Goal: Task Accomplishment & Management: Complete application form

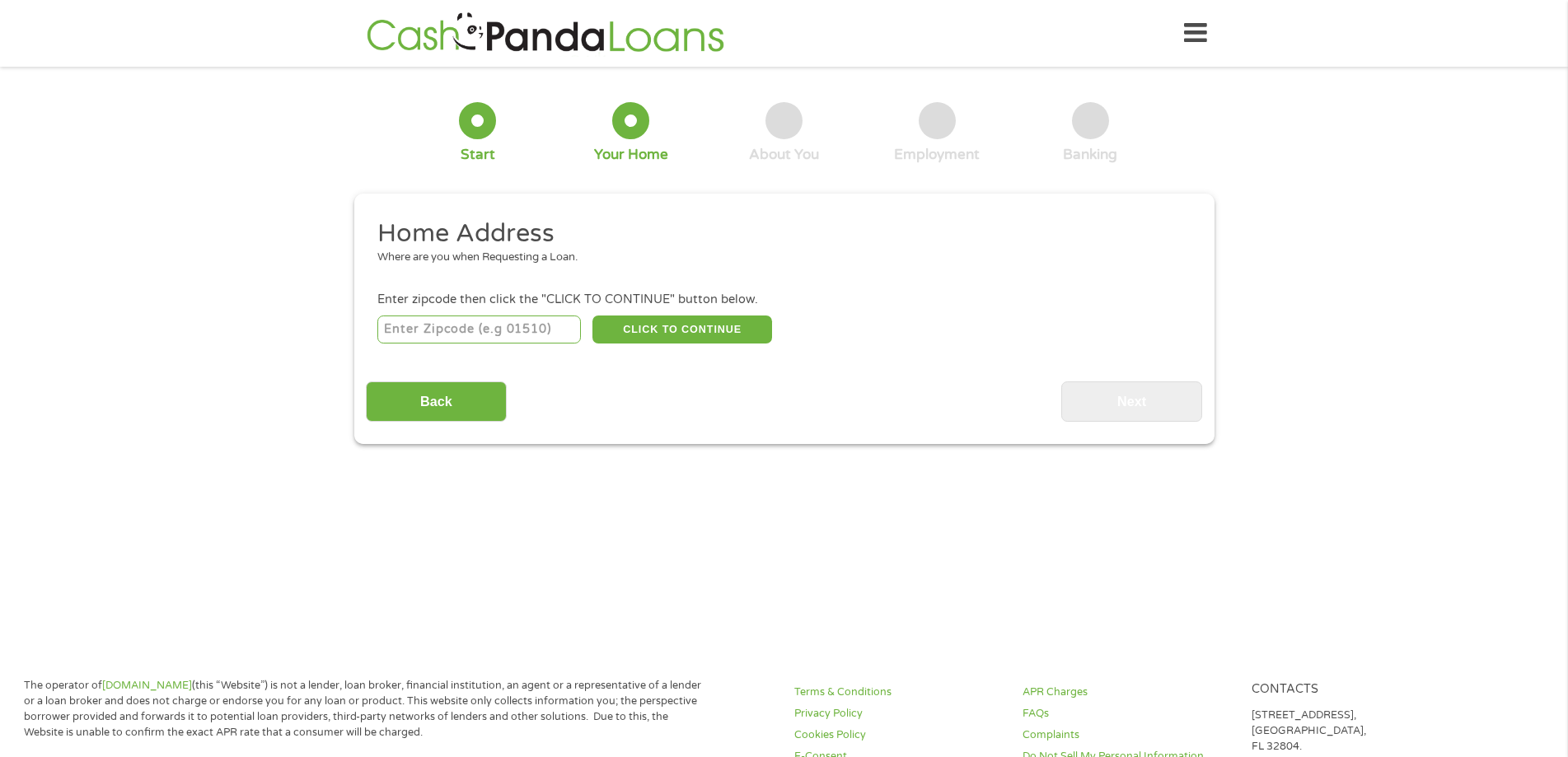
click at [502, 326] on input "number" at bounding box center [479, 330] width 204 height 28
type input "1"
type input "04856"
click at [692, 328] on button "CLICK TO CONTINUE" at bounding box center [682, 330] width 180 height 28
type input "04856"
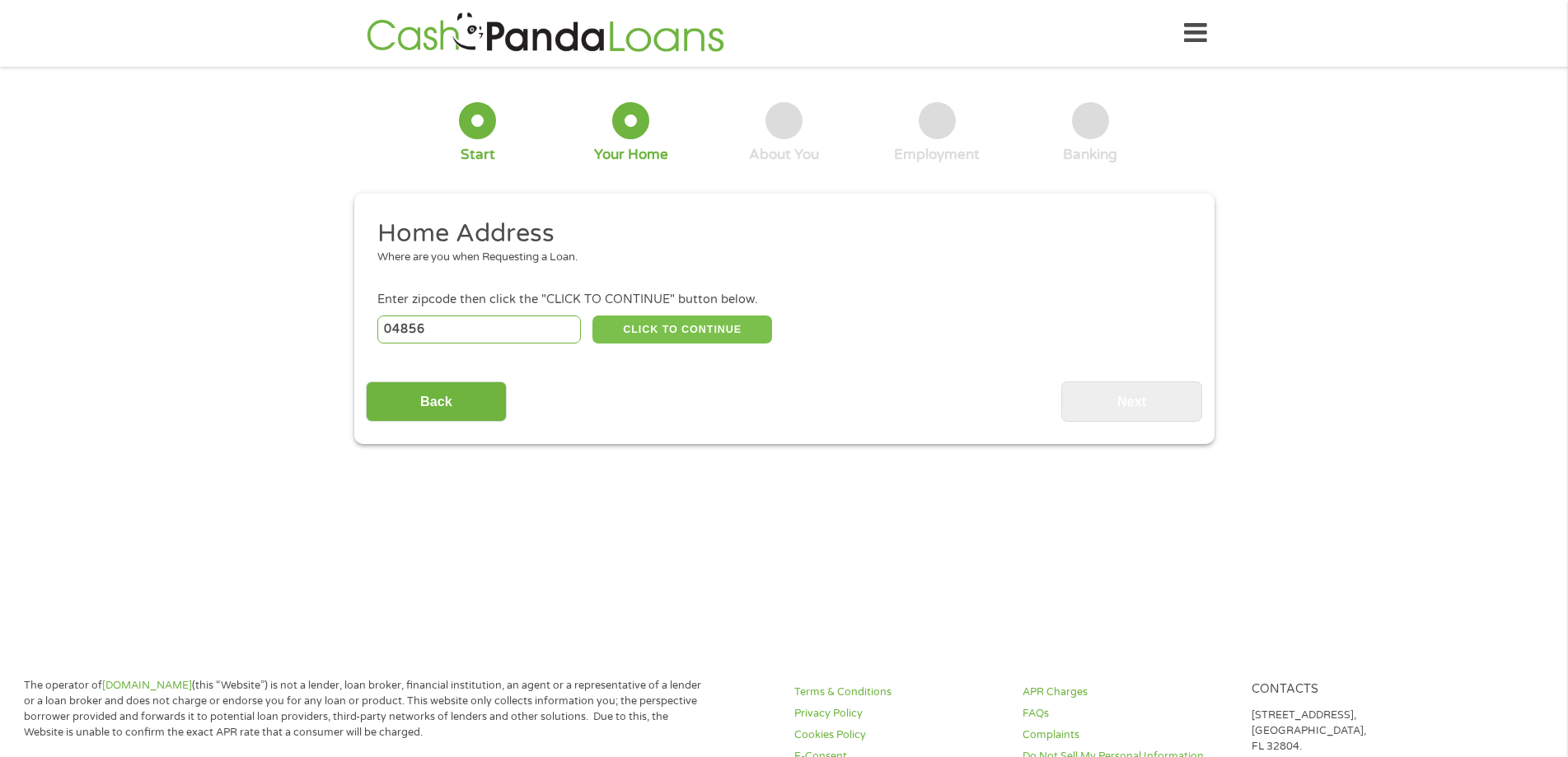
type input "Rockport"
select select "[US_STATE]"
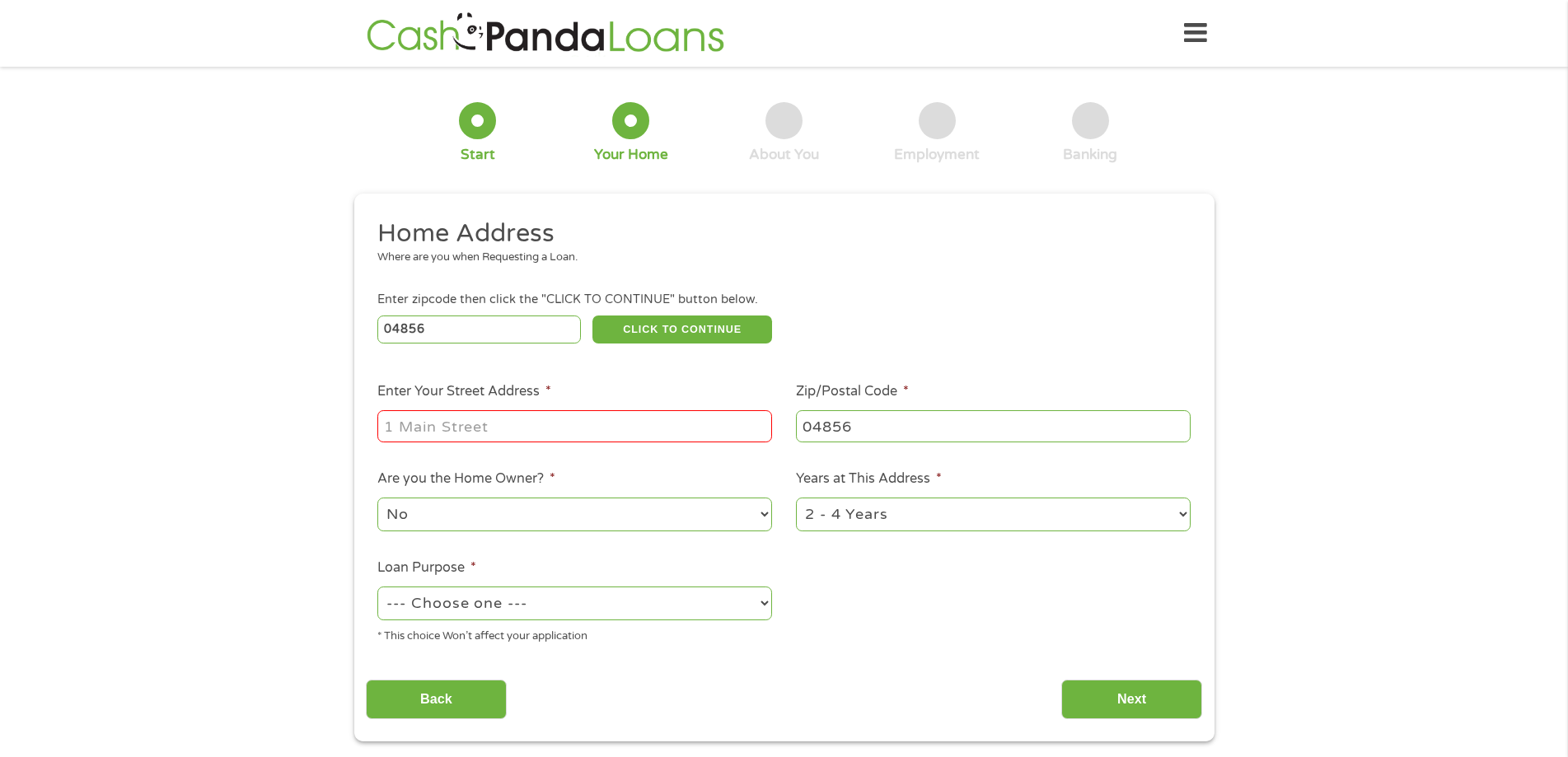
click at [475, 431] on input "Enter Your Street Address *" at bounding box center [574, 425] width 394 height 31
type input "[STREET_ADDRESS]"
click at [663, 598] on select "--- Choose one --- Pay Bills Debt Consolidation Home Improvement Major Purchase…" at bounding box center [574, 604] width 394 height 34
select select "paybills"
click at [377, 587] on select "--- Choose one --- Pay Bills Debt Consolidation Home Improvement Major Purchase…" at bounding box center [574, 604] width 394 height 34
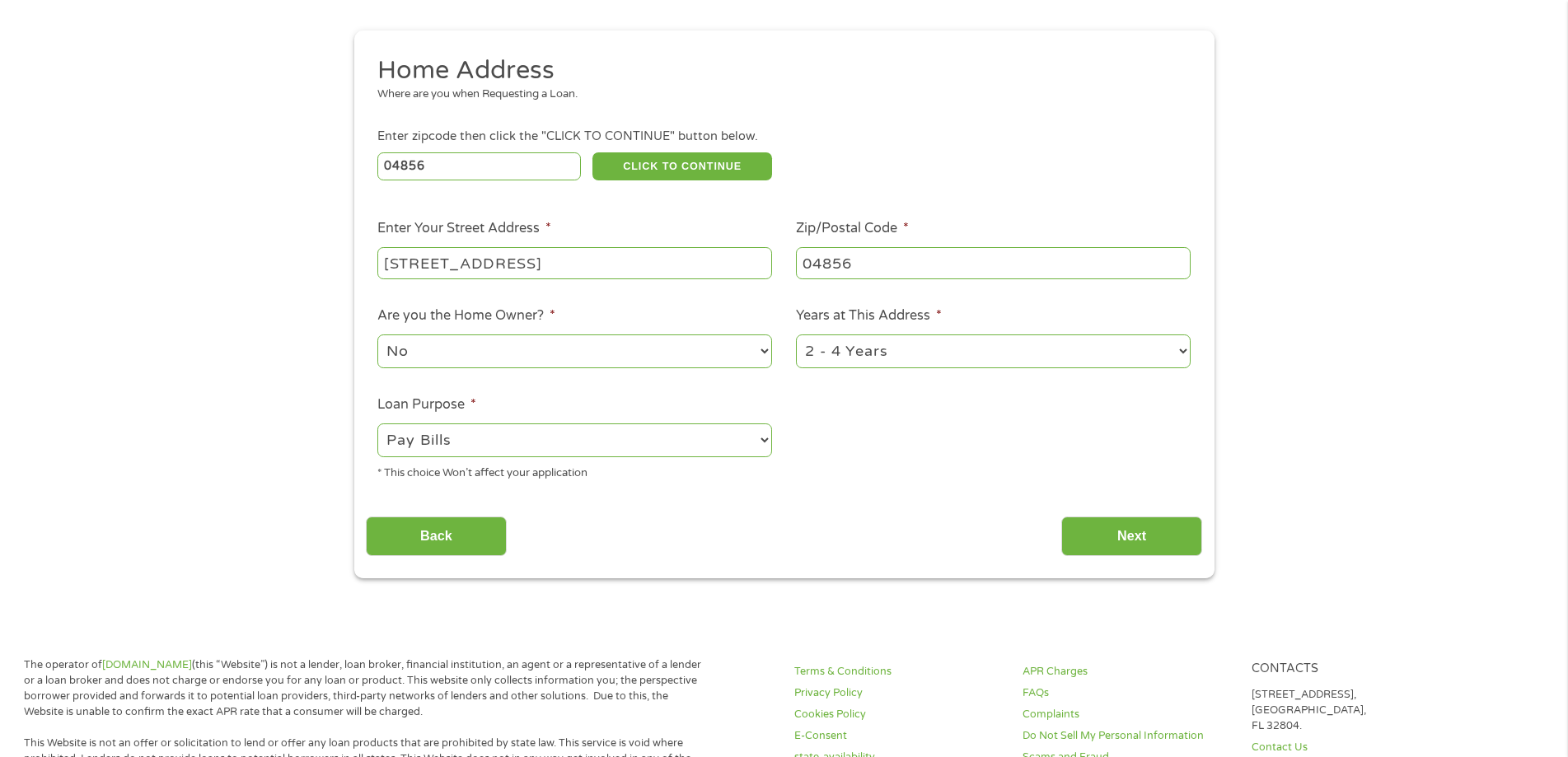
scroll to position [165, 0]
click at [1150, 526] on input "Next" at bounding box center [1131, 535] width 141 height 40
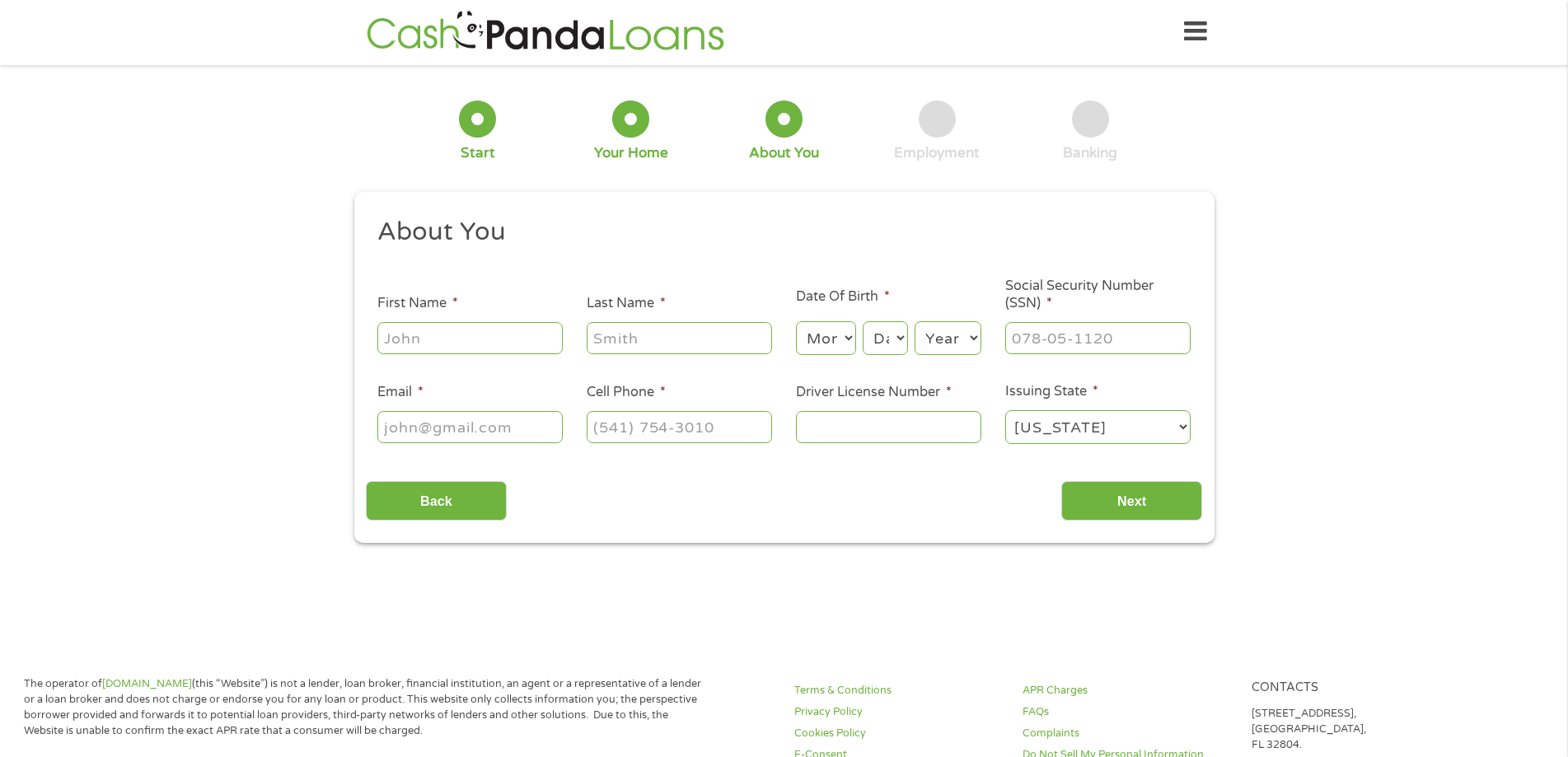
scroll to position [0, 0]
click at [434, 327] on input "First Name *" at bounding box center [470, 339] width 186 height 31
click at [437, 338] on input "First Name *" at bounding box center [470, 339] width 186 height 31
type input "[PERSON_NAME]"
type input "Connoon"
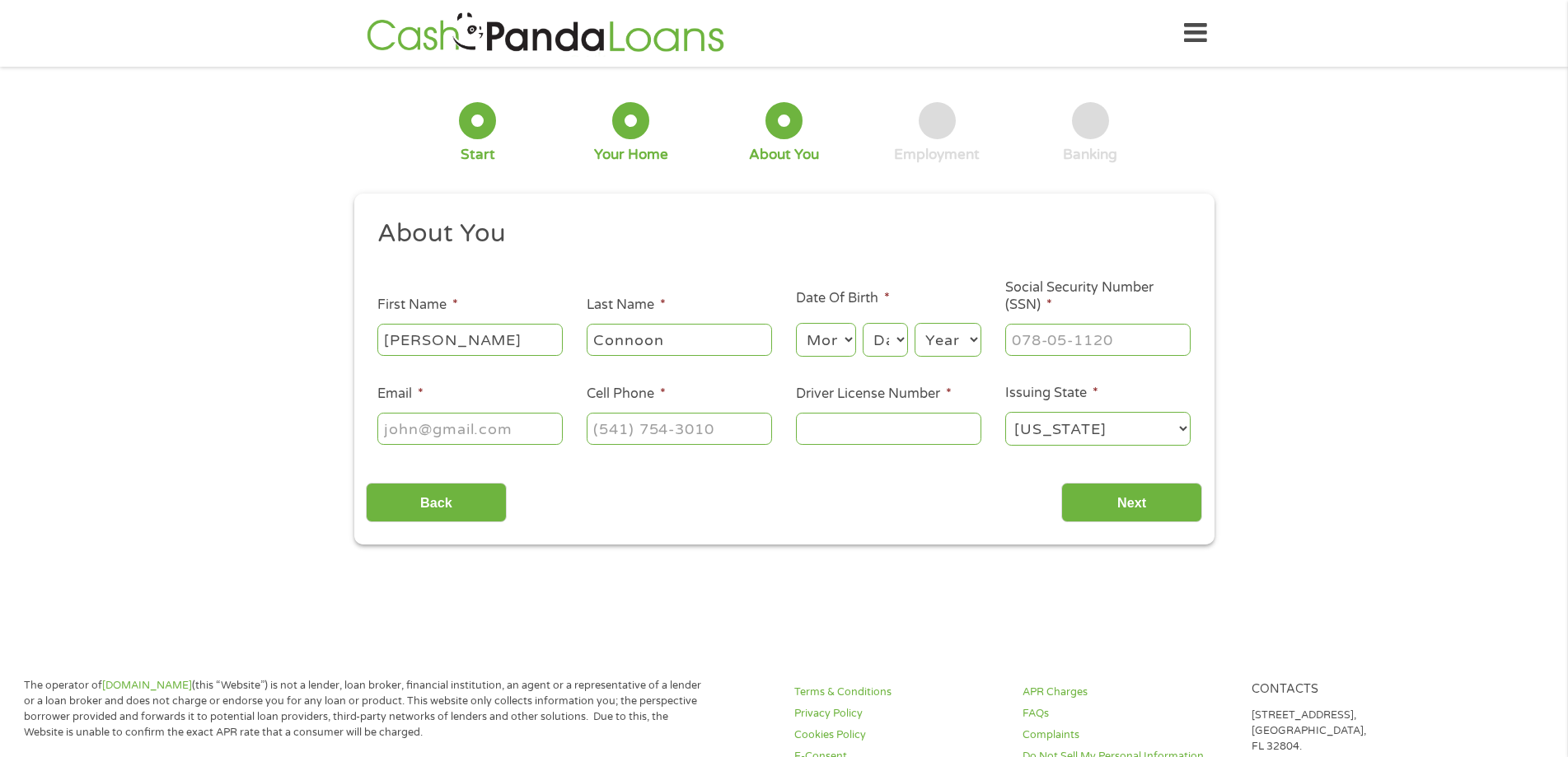
click at [848, 333] on select "Month 1 2 3 4 5 6 7 8 9 10 11 12" at bounding box center [825, 341] width 60 height 34
select select "5"
click at [795, 324] on select "Month 1 2 3 4 5 6 7 8 9 10 11 12" at bounding box center [825, 341] width 60 height 34
click at [896, 340] on select "Day 1 2 3 4 5 6 7 8 9 10 11 12 13 14 15 16 17 18 19 20 21 22 23 24 25 26 27 28 …" at bounding box center [884, 341] width 45 height 34
select select "6"
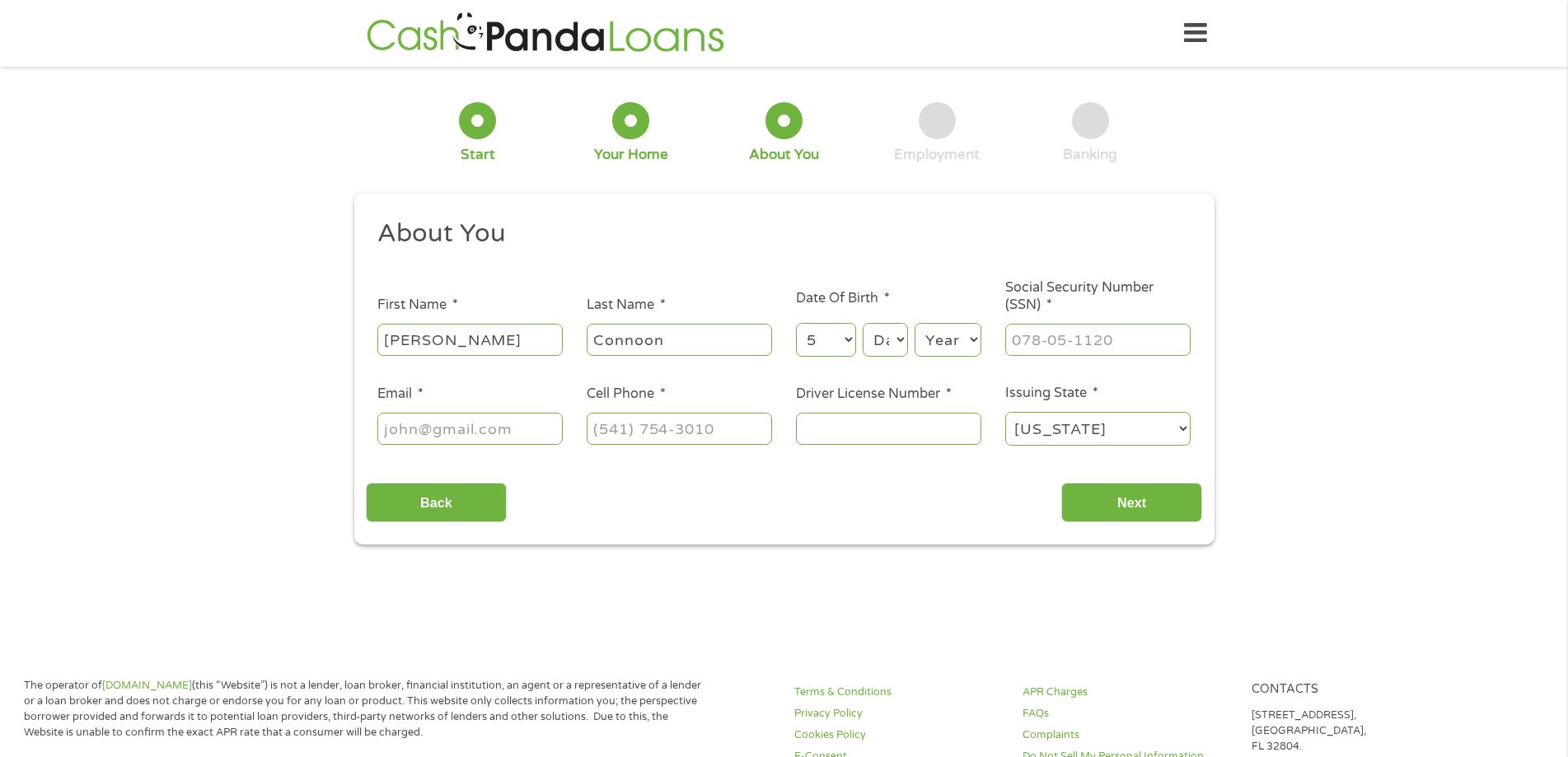
click at [862, 324] on select "Day 1 2 3 4 5 6 7 8 9 10 11 12 13 14 15 16 17 18 19 20 21 22 23 24 25 26 27 28 …" at bounding box center [884, 341] width 45 height 34
click at [963, 337] on select "Year [DATE] 2006 2005 2004 2003 2002 2001 2000 1999 1998 1997 1996 1995 1994 19…" at bounding box center [947, 341] width 67 height 34
select select "1978"
click at [914, 324] on select "Year [DATE] 2006 2005 2004 2003 2002 2001 2000 1999 1998 1997 1996 1995 1994 19…" at bounding box center [947, 341] width 67 height 34
click at [1045, 339] on input "___-__-____" at bounding box center [1098, 339] width 186 height 31
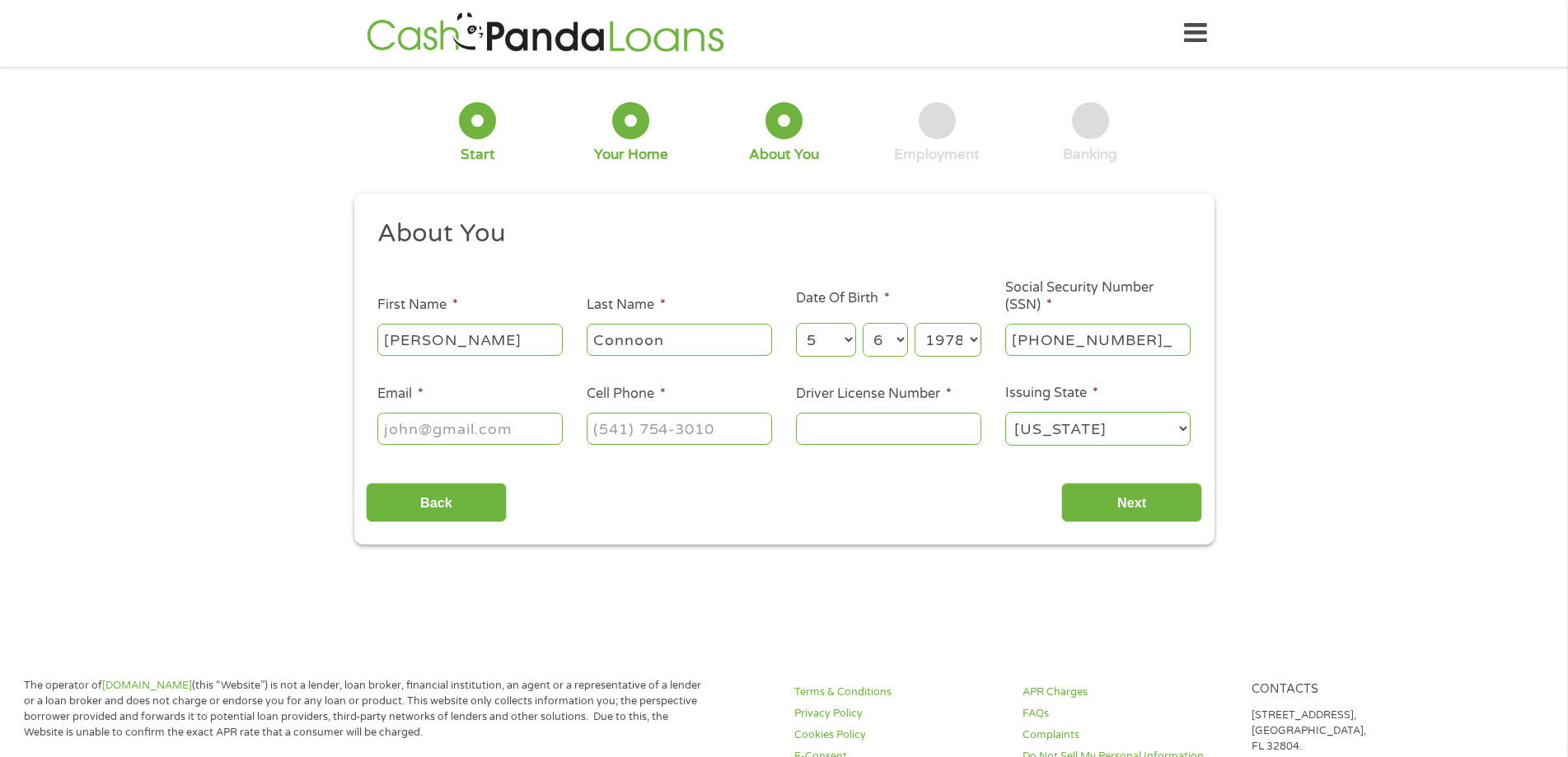
type input "007-72-6969"
click at [441, 431] on input "Email *" at bounding box center [470, 427] width 186 height 31
type input "[PERSON_NAME][EMAIL_ADDRESS][PERSON_NAME][DOMAIN_NAME]"
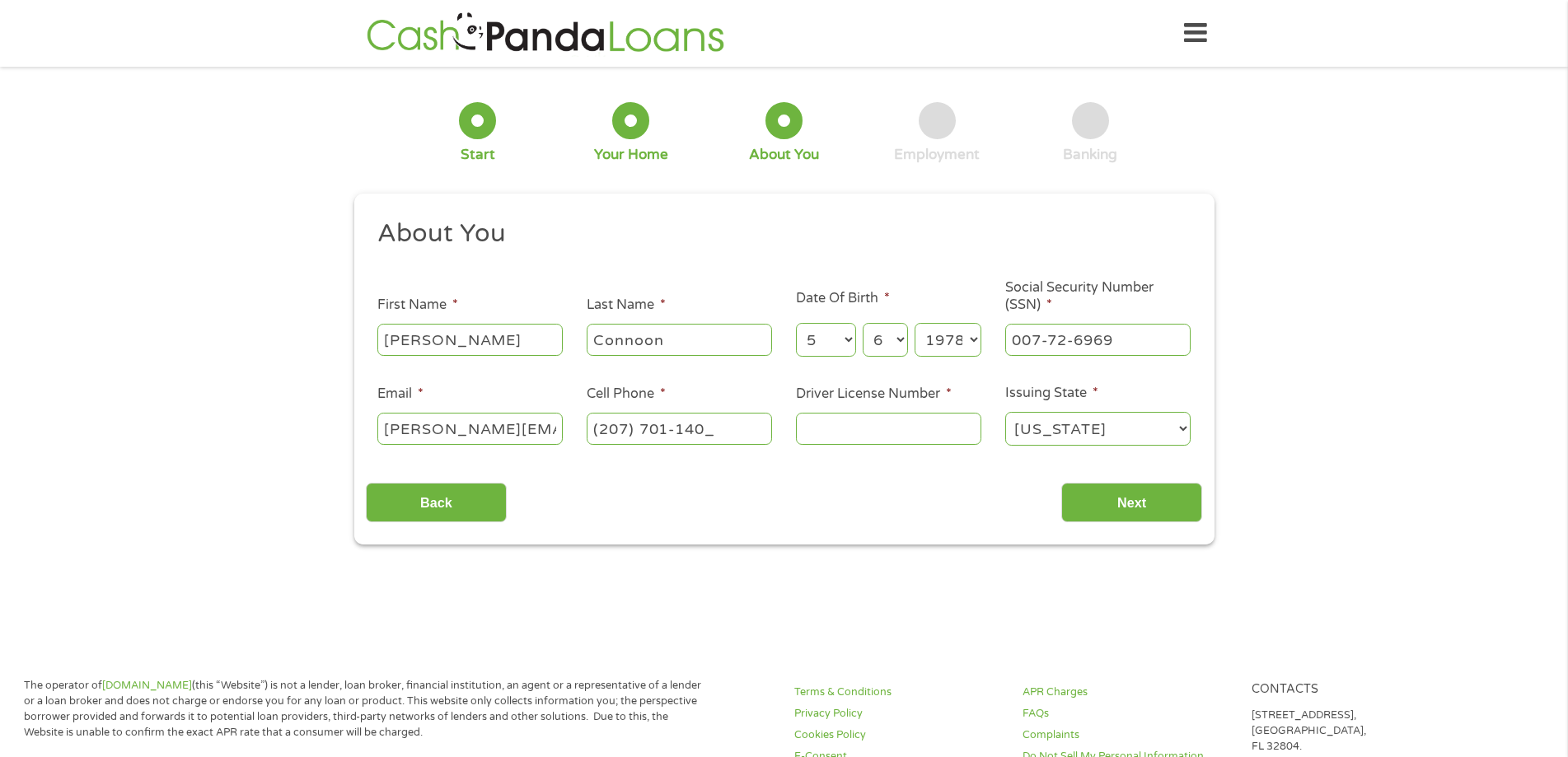
type input "[PHONE_NUMBER]"
type input "8644230"
click at [1124, 507] on input "Next" at bounding box center [1131, 503] width 141 height 40
click at [639, 344] on input "Connoon" at bounding box center [680, 339] width 186 height 31
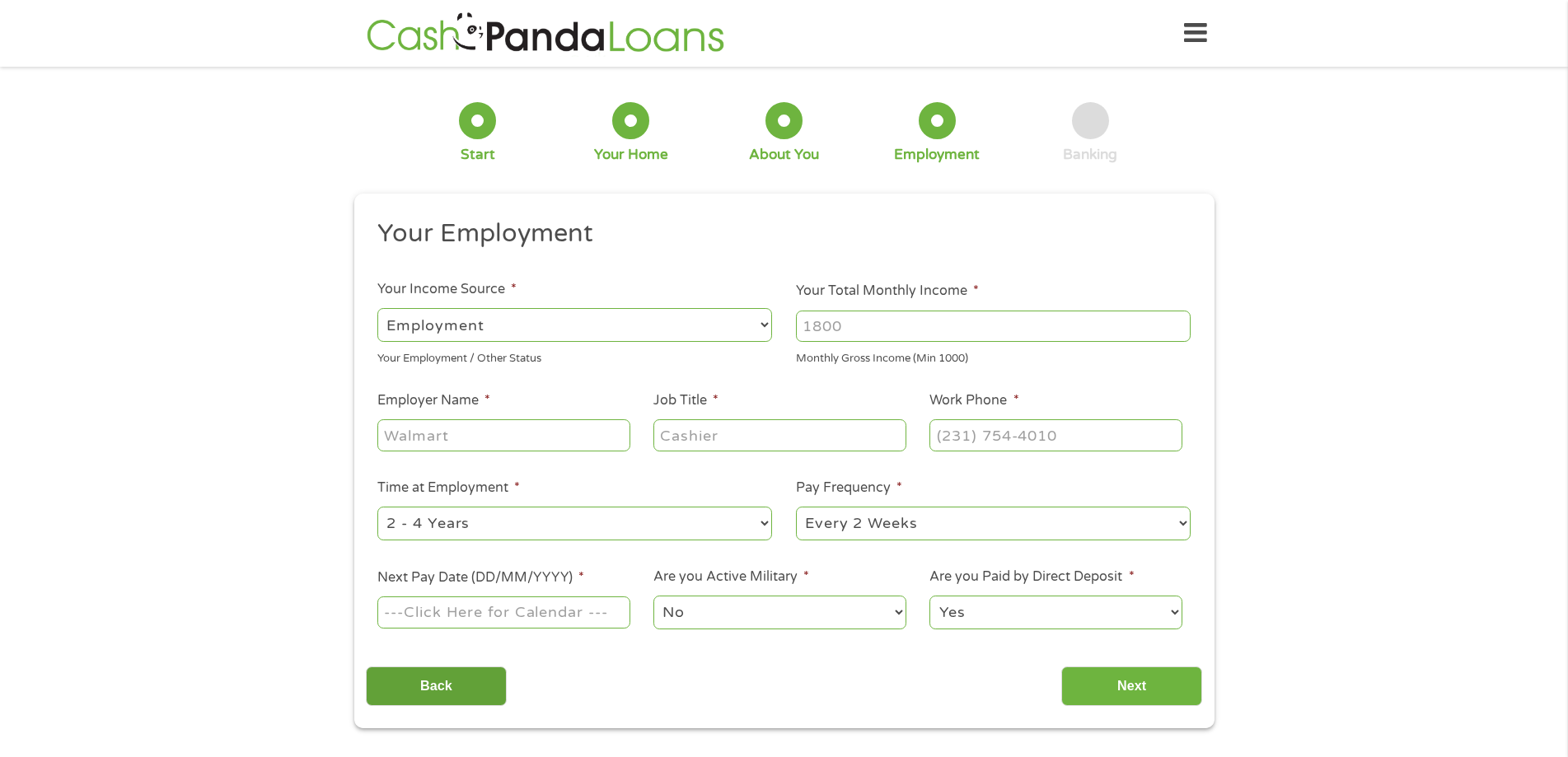
click at [435, 677] on input "Back" at bounding box center [435, 687] width 141 height 40
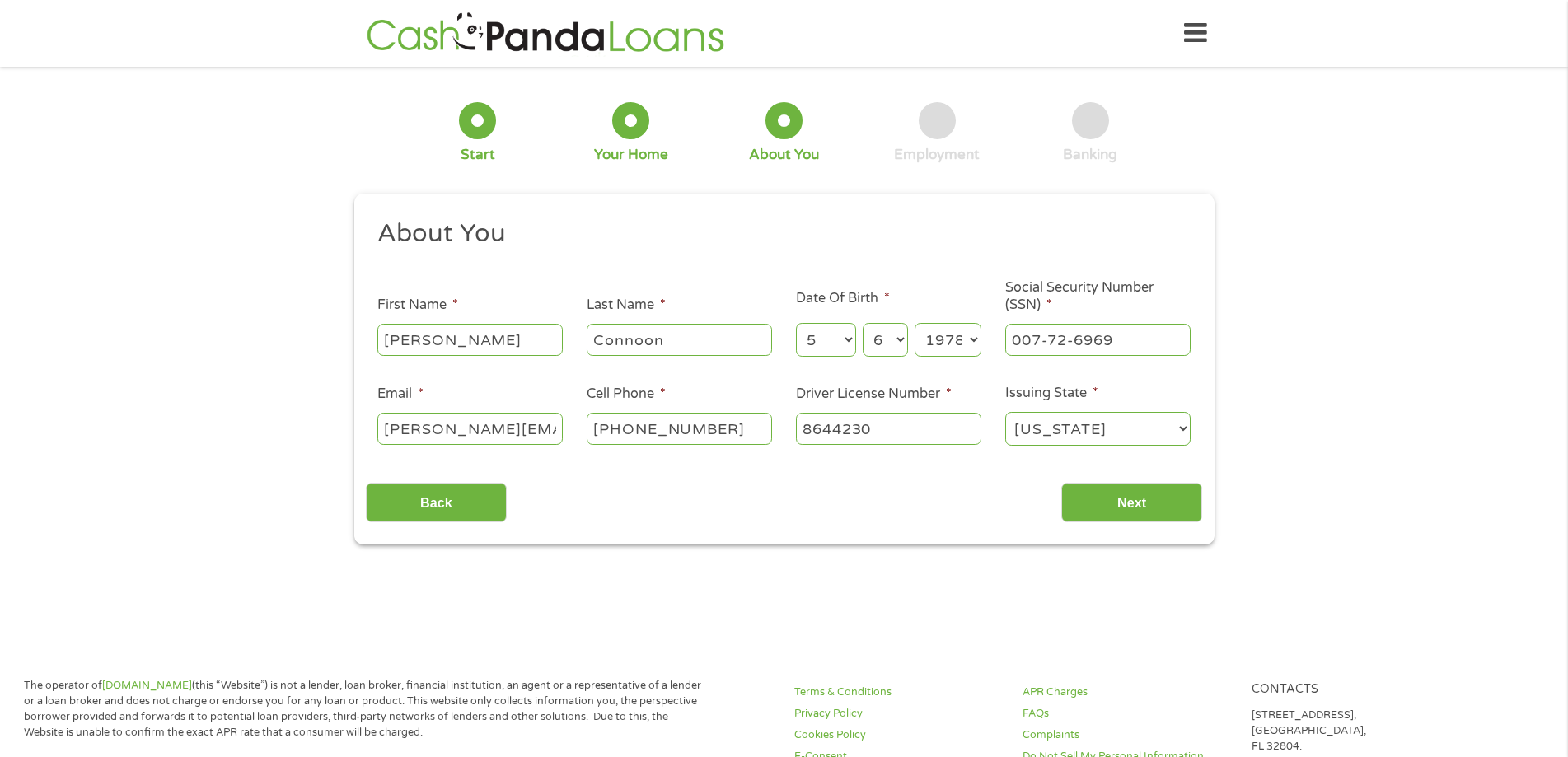
click at [674, 334] on input "Connoon" at bounding box center [680, 339] width 186 height 31
type input "[PERSON_NAME]"
click at [1121, 497] on input "Next" at bounding box center [1131, 503] width 141 height 40
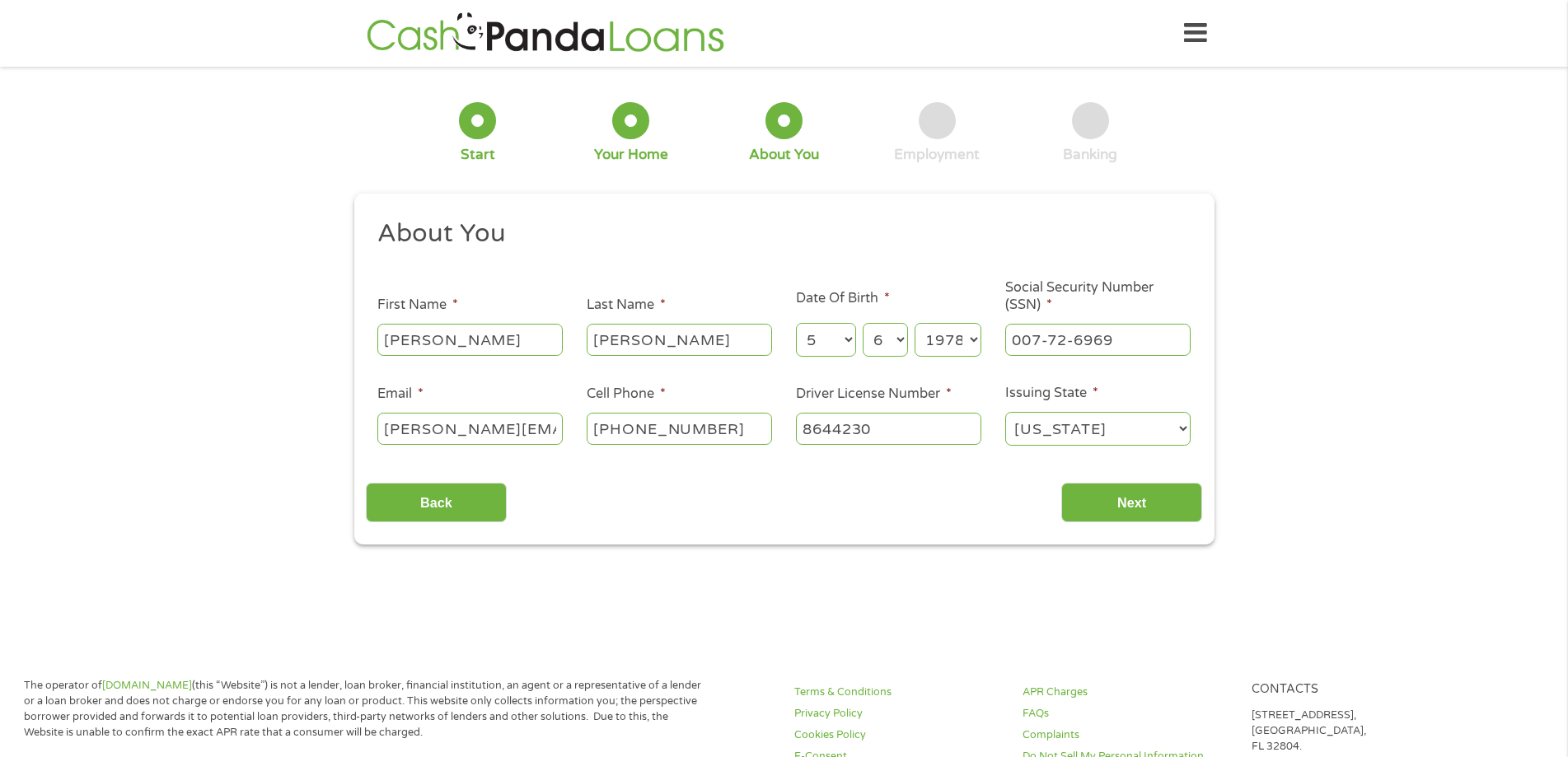
click at [669, 337] on input "[PERSON_NAME]" at bounding box center [680, 339] width 186 height 31
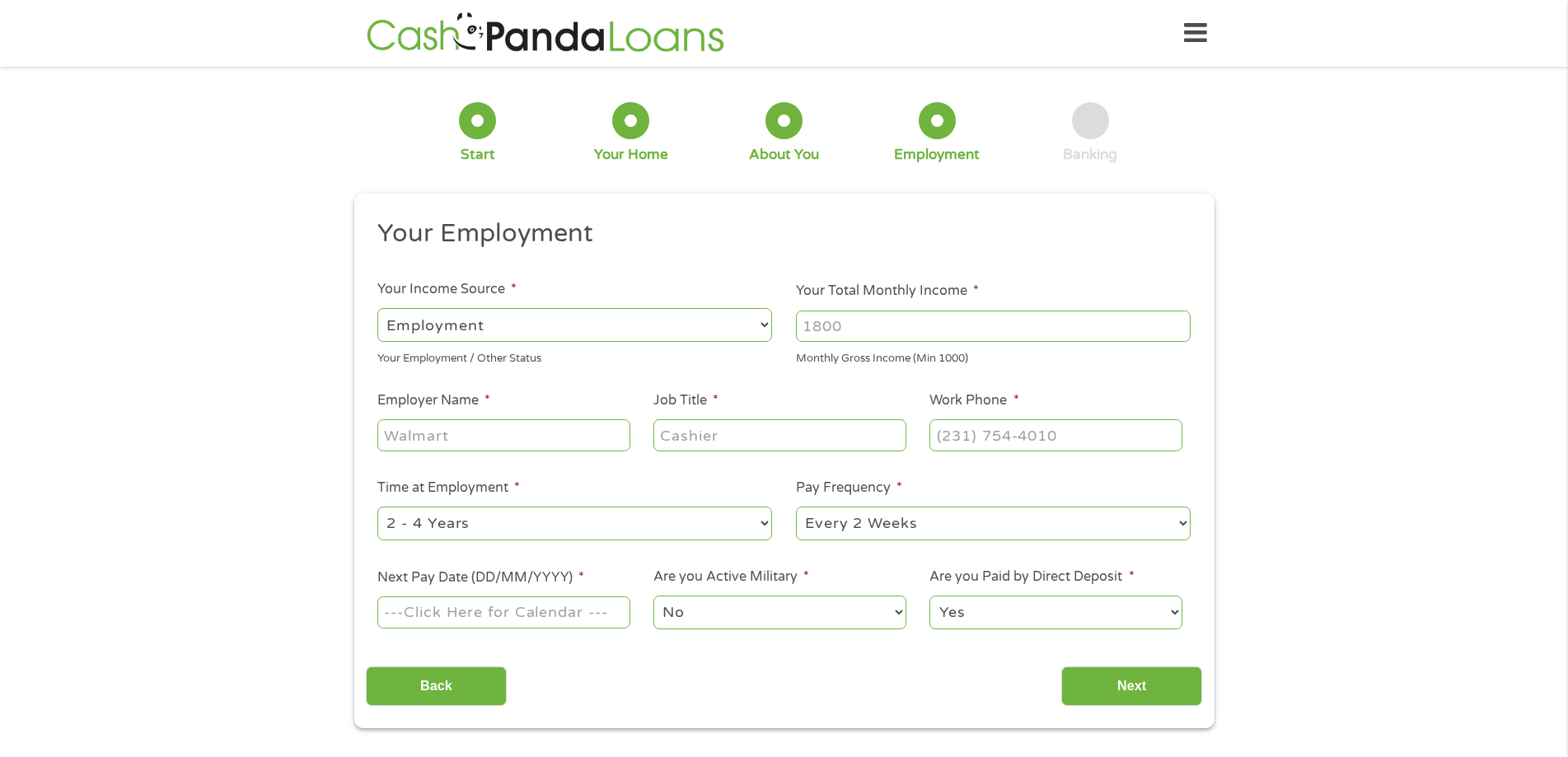
click at [866, 328] on input "Your Total Monthly Income *" at bounding box center [992, 326] width 394 height 31
type input "4800"
type input "/"
type input "RMW Accounting LLC"
type input "Tax Coordinator"
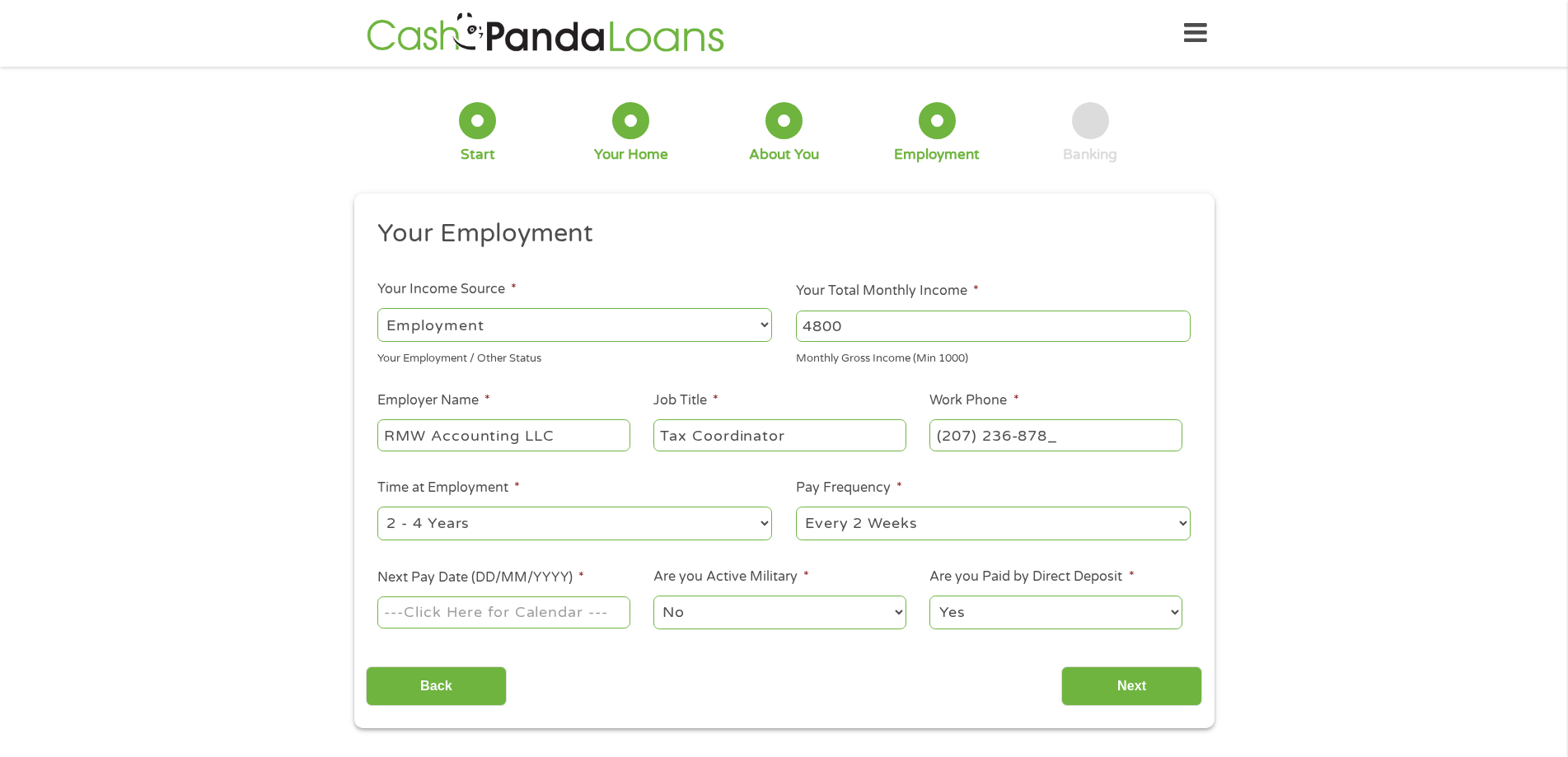
type input "[PHONE_NUMBER]"
click at [599, 611] on input "Next Pay Date (DD/MM/YYYY) *" at bounding box center [503, 612] width 253 height 31
type input "[DATE]"
click at [1145, 686] on input "Next" at bounding box center [1131, 687] width 141 height 40
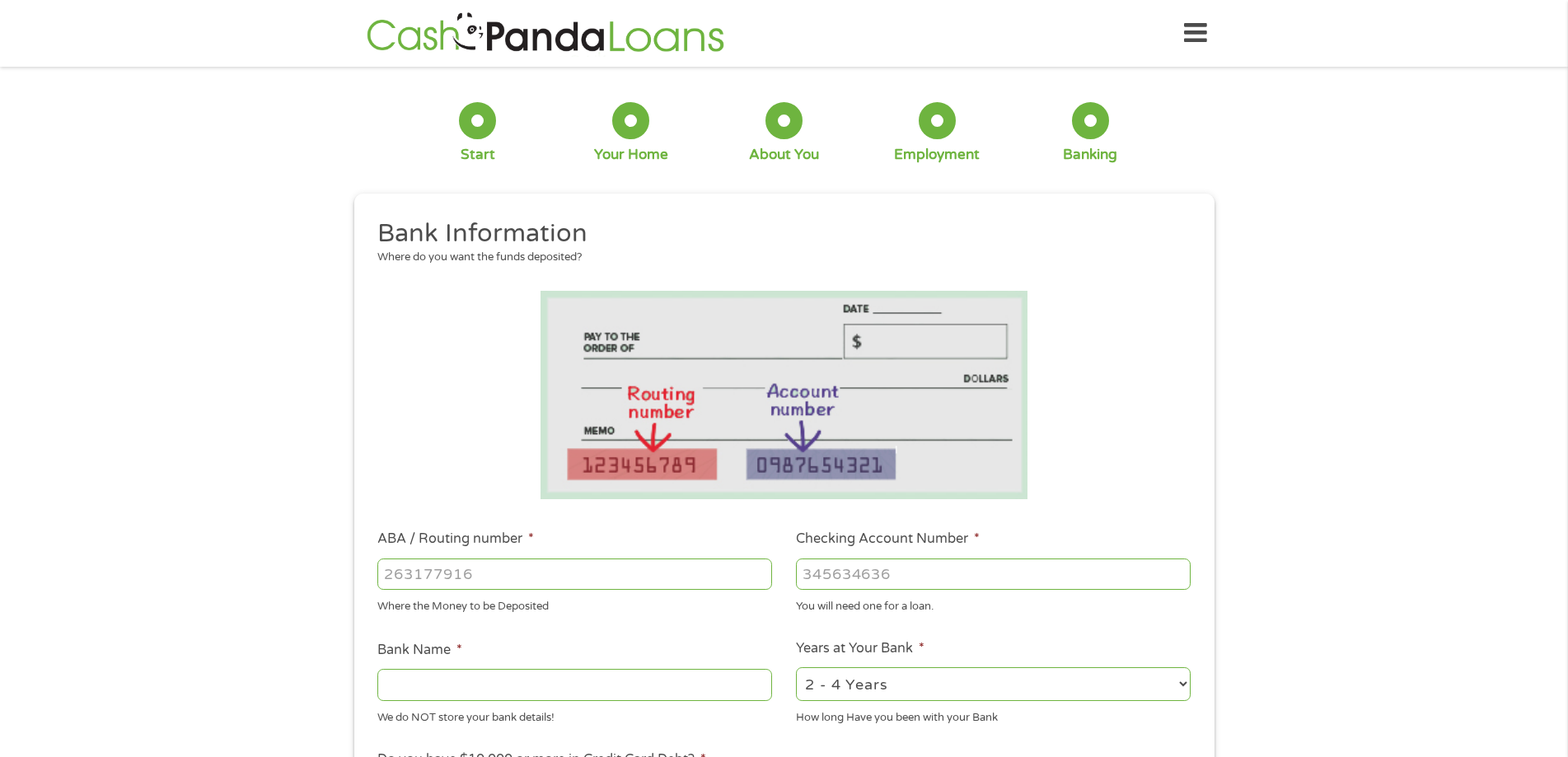
click at [508, 568] on input "ABA / Routing number *" at bounding box center [574, 574] width 394 height 31
type input "031101334"
type input "SoFi Bank, National Association"
type input "031101334"
click at [901, 573] on input "Checking Account Number *" at bounding box center [992, 574] width 394 height 31
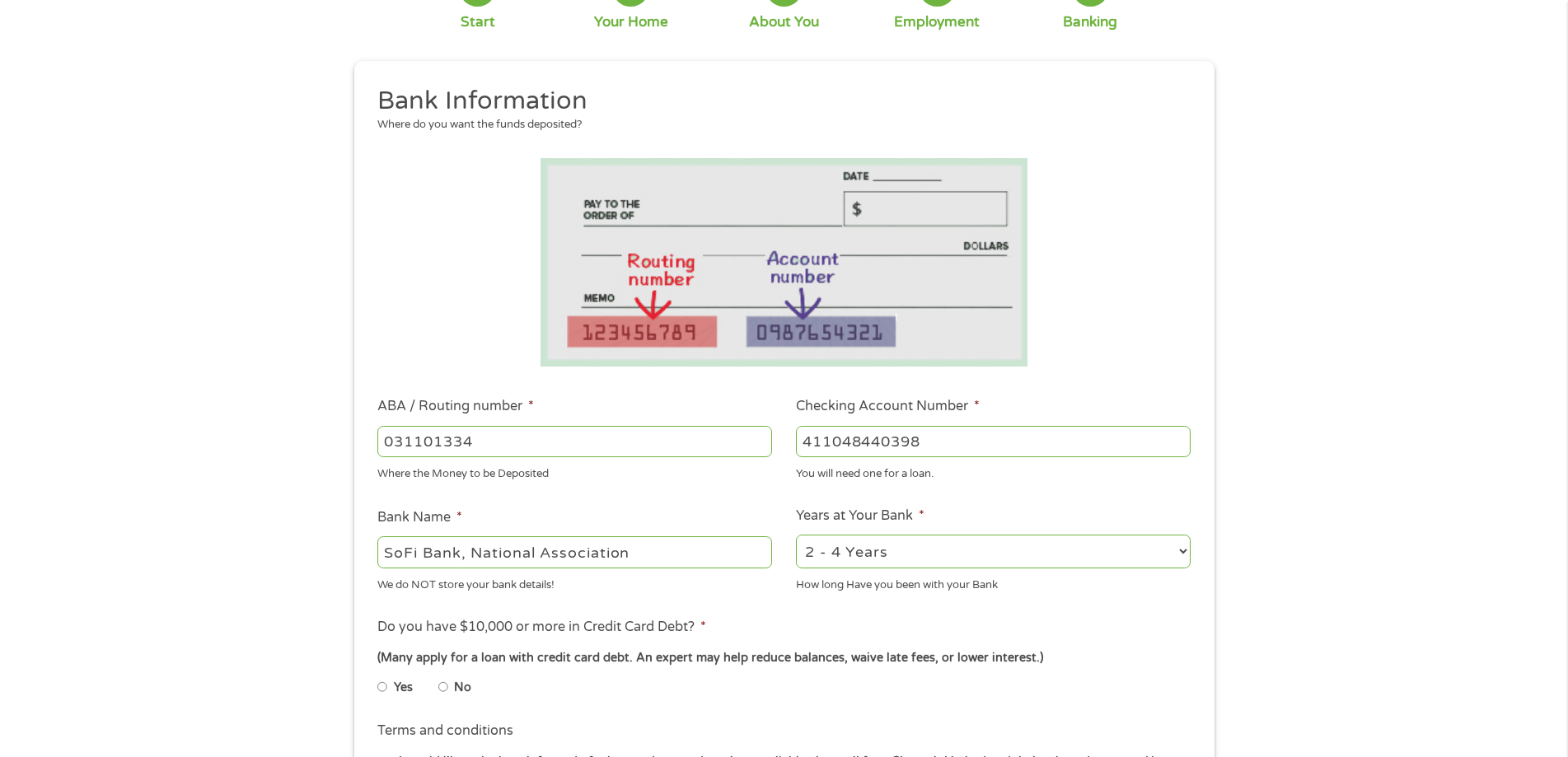
scroll to position [165, 0]
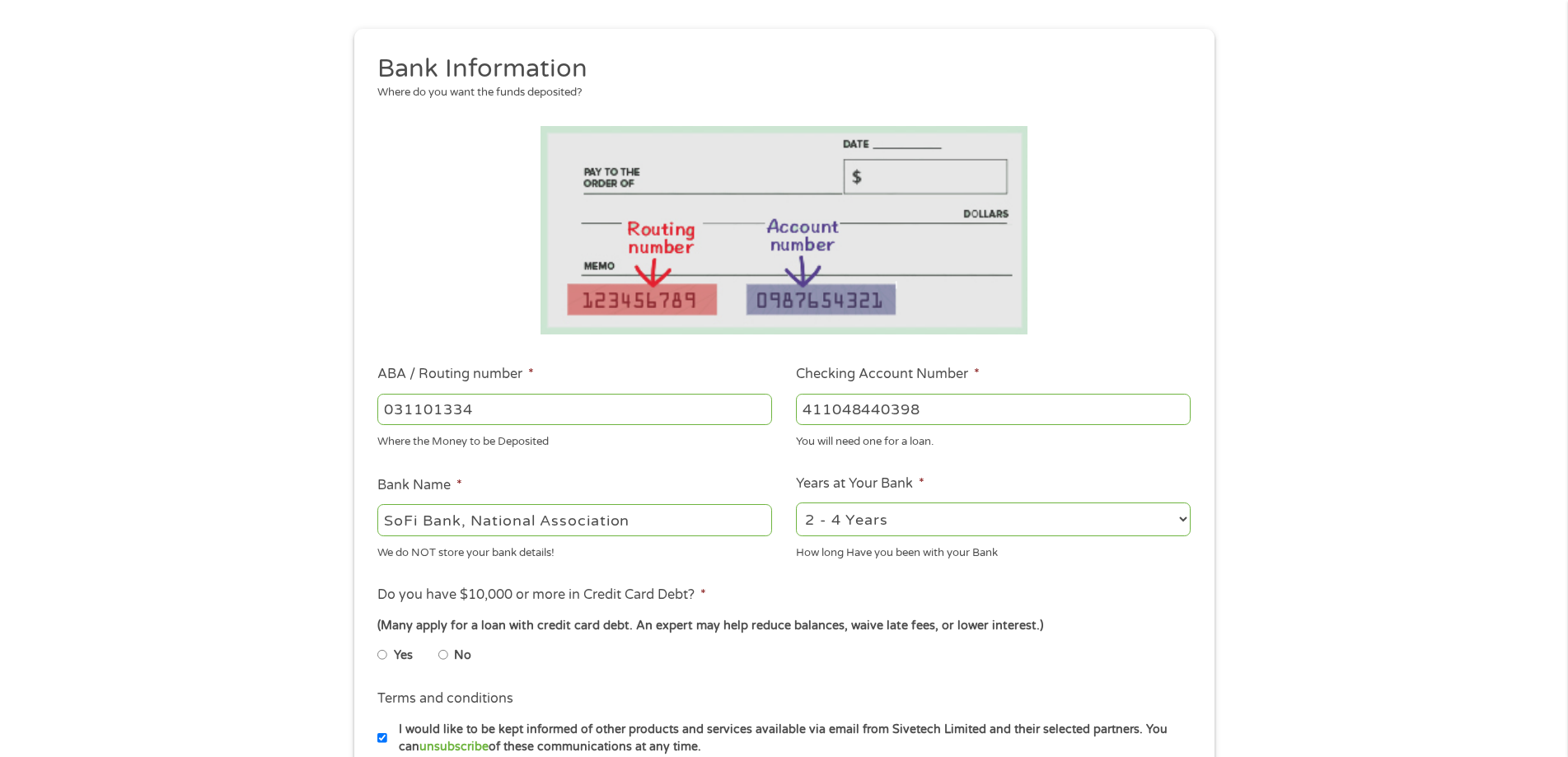
type input "411048440398"
click at [1170, 516] on select "2 - 4 Years 6 - 12 Months 1 - 2 Years Over 4 Years" at bounding box center [992, 519] width 394 height 34
select select "12months"
click at [795, 502] on select "2 - 4 Years 6 - 12 Months 1 - 2 Years Over 4 Years" at bounding box center [992, 519] width 394 height 34
drag, startPoint x: 441, startPoint y: 652, endPoint x: 477, endPoint y: 663, distance: 37.6
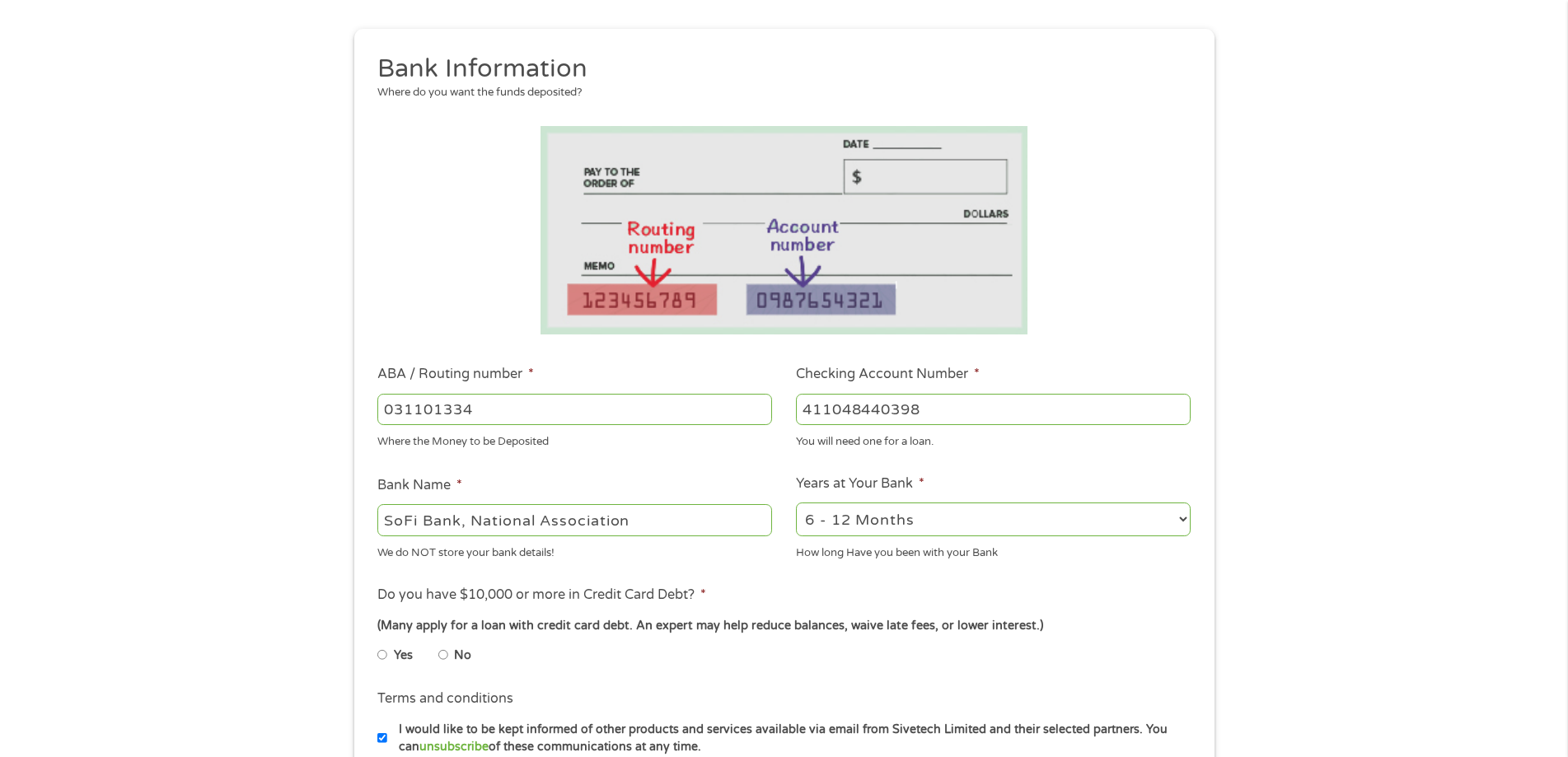
click at [442, 652] on input "No" at bounding box center [443, 655] width 10 height 26
radio input "true"
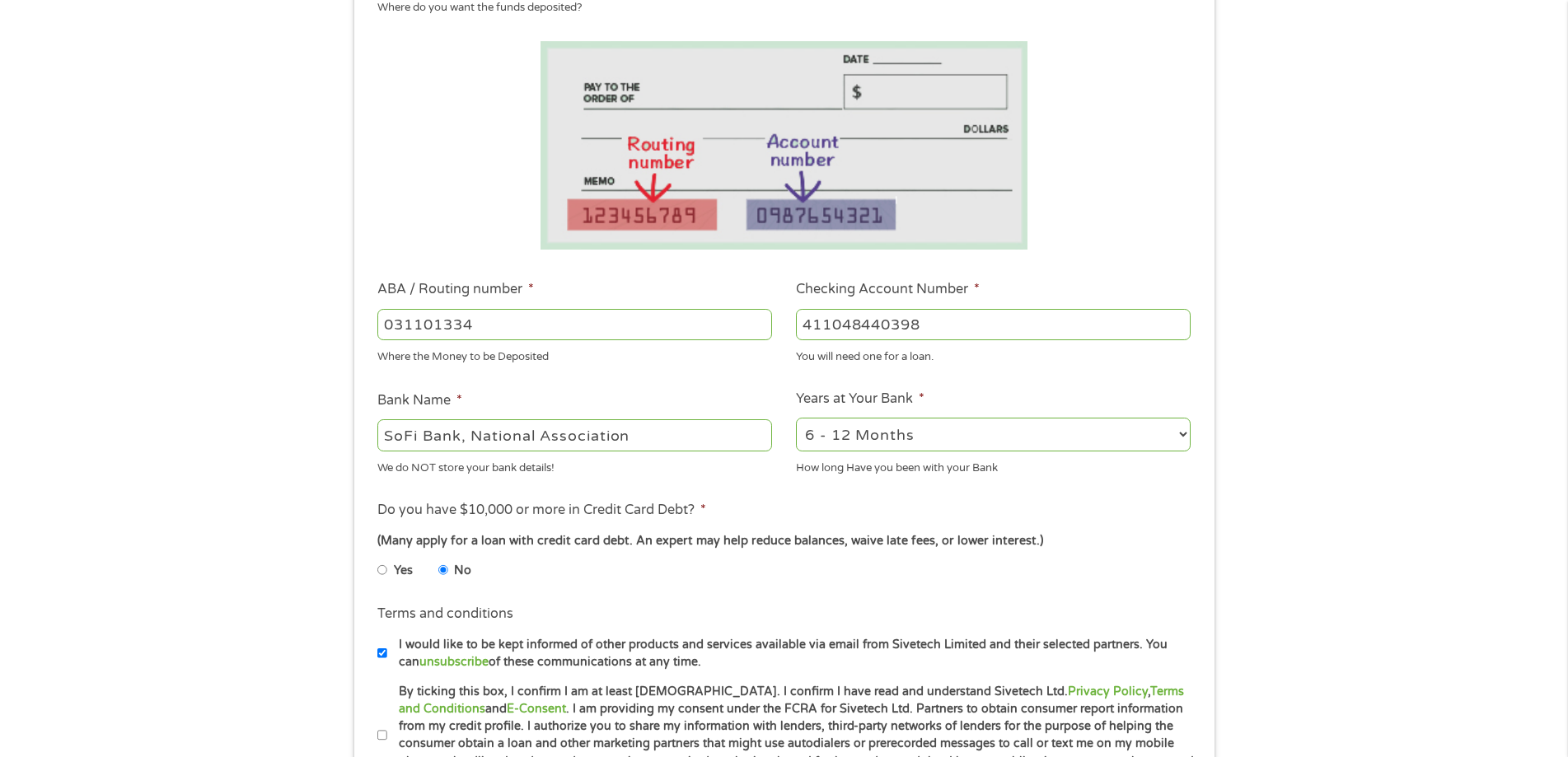
scroll to position [330, 0]
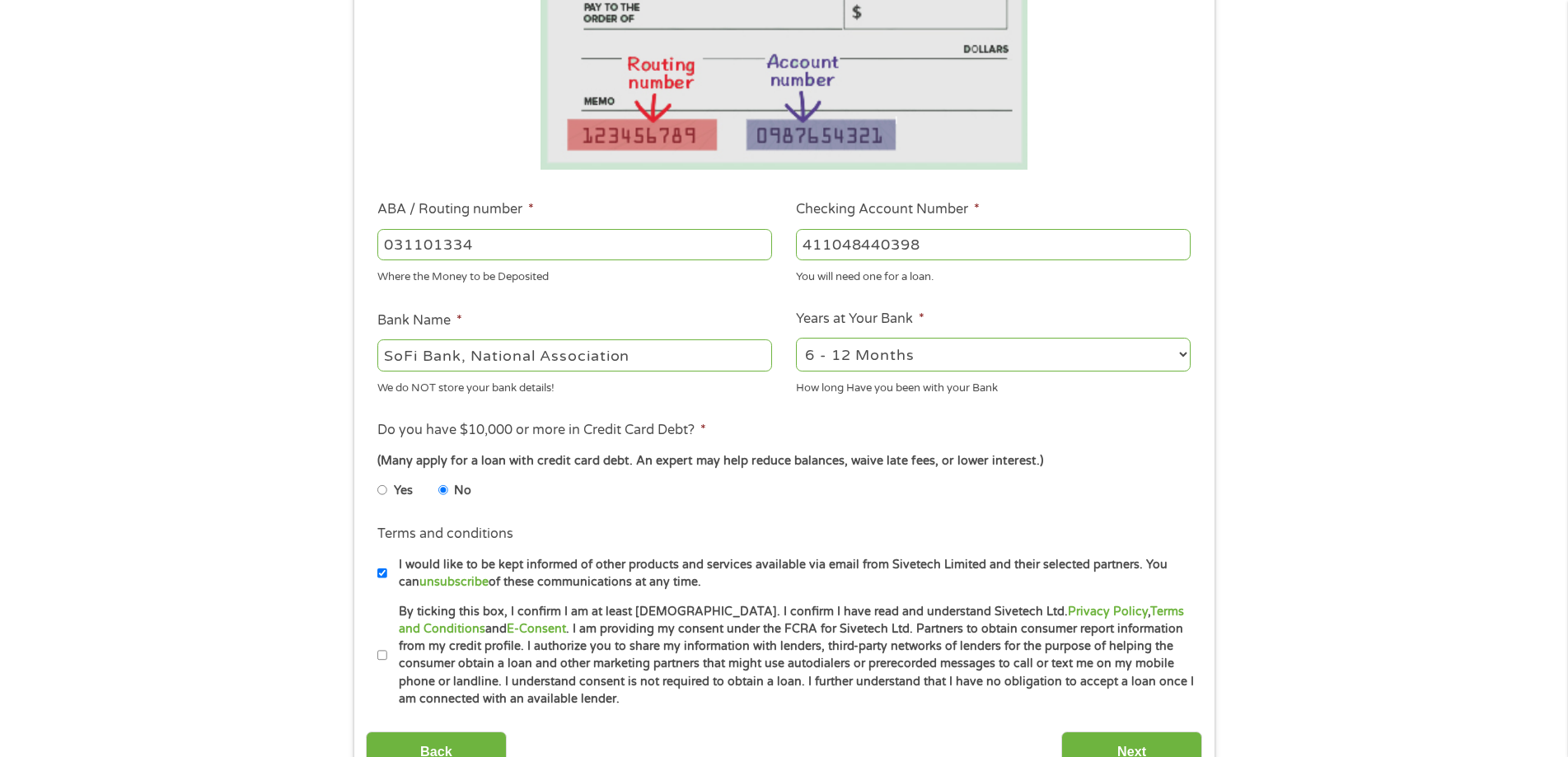
click at [378, 659] on input "By ticking this box, I confirm I am at least [DEMOGRAPHIC_DATA]. I confirm I ha…" at bounding box center [382, 656] width 10 height 26
checkbox input "true"
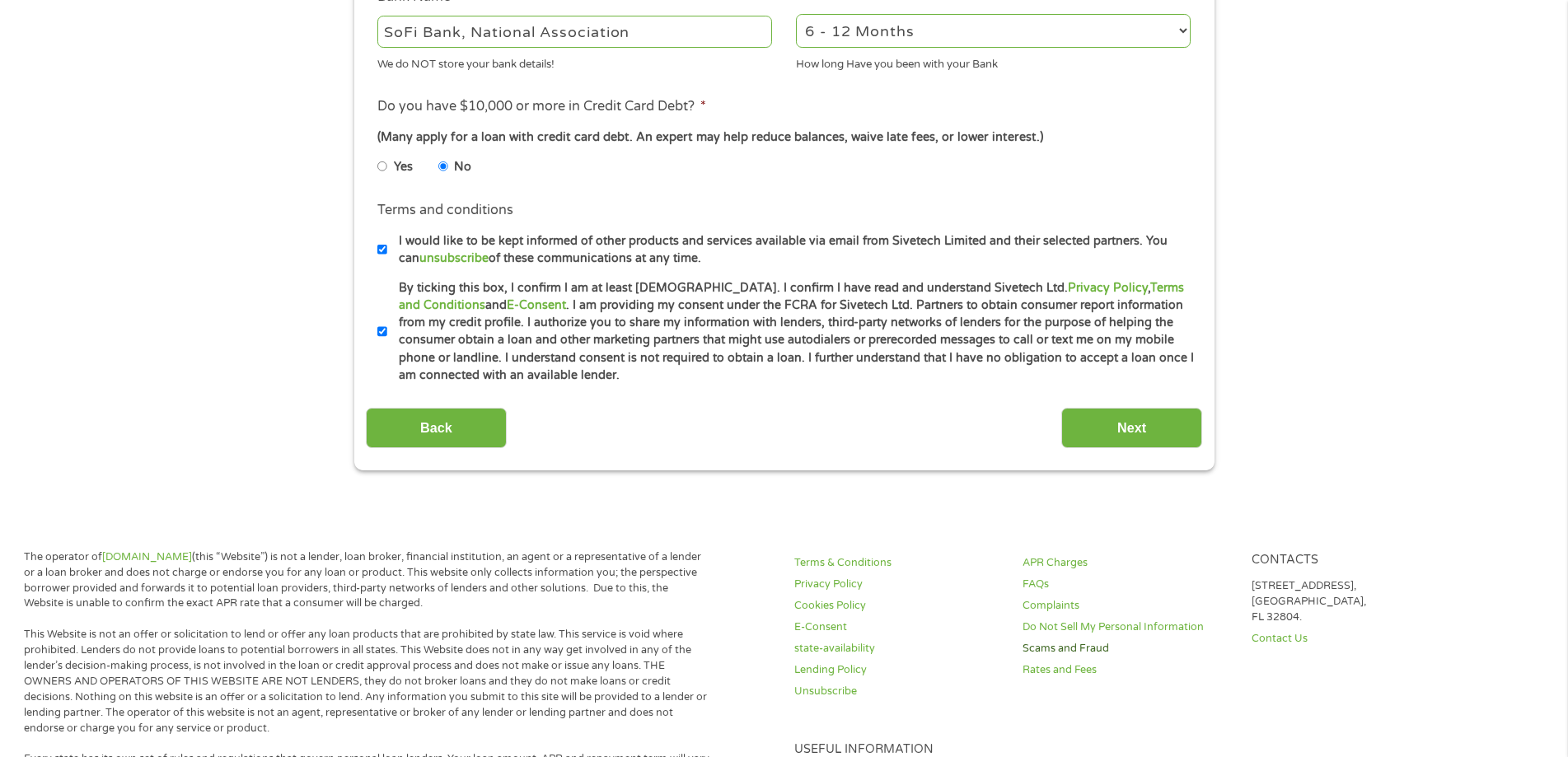
scroll to position [659, 0]
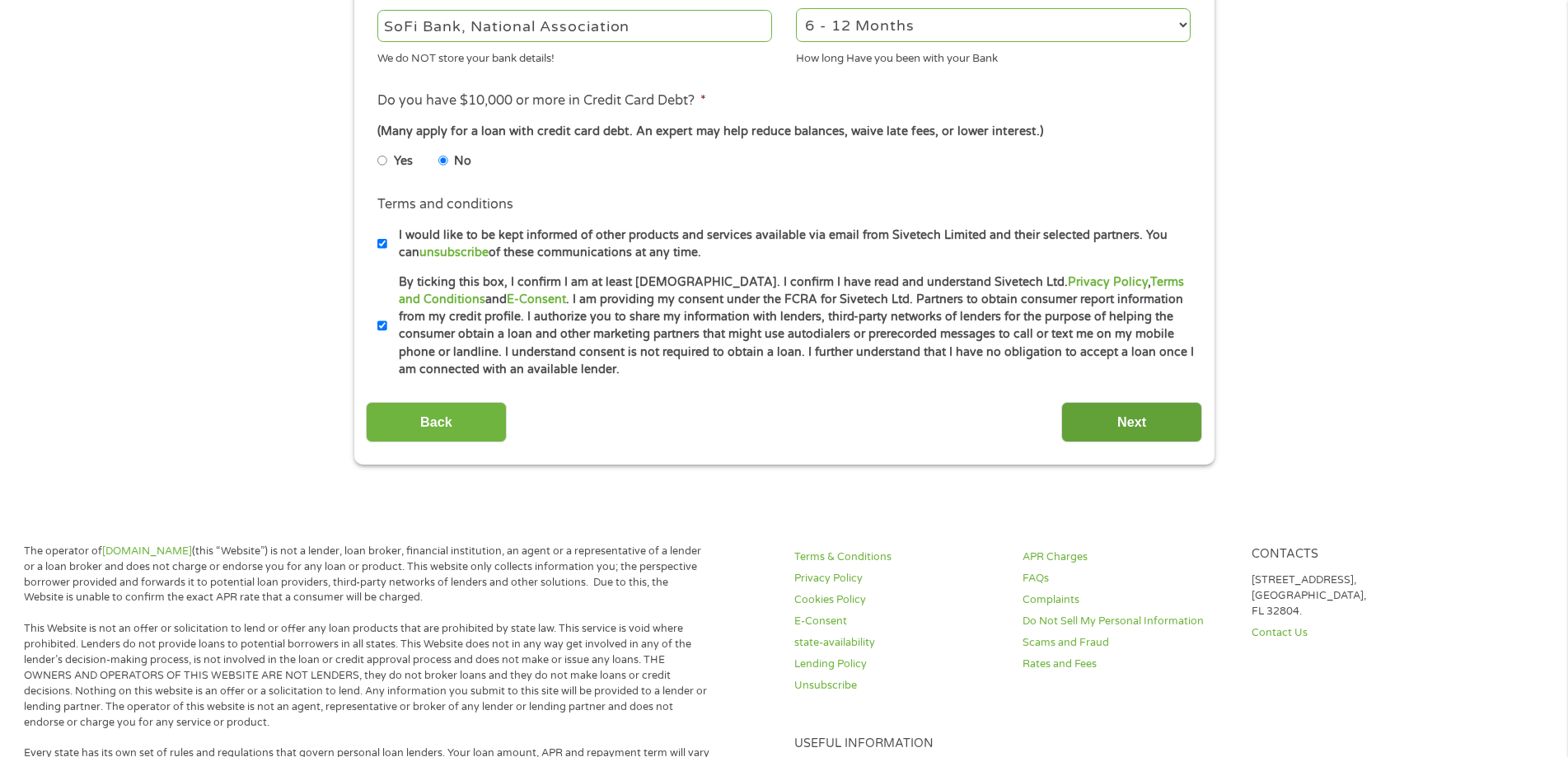
drag, startPoint x: 1138, startPoint y: 411, endPoint x: 1148, endPoint y: 400, distance: 14.9
click at [1148, 400] on div "Back Next" at bounding box center [784, 416] width 836 height 52
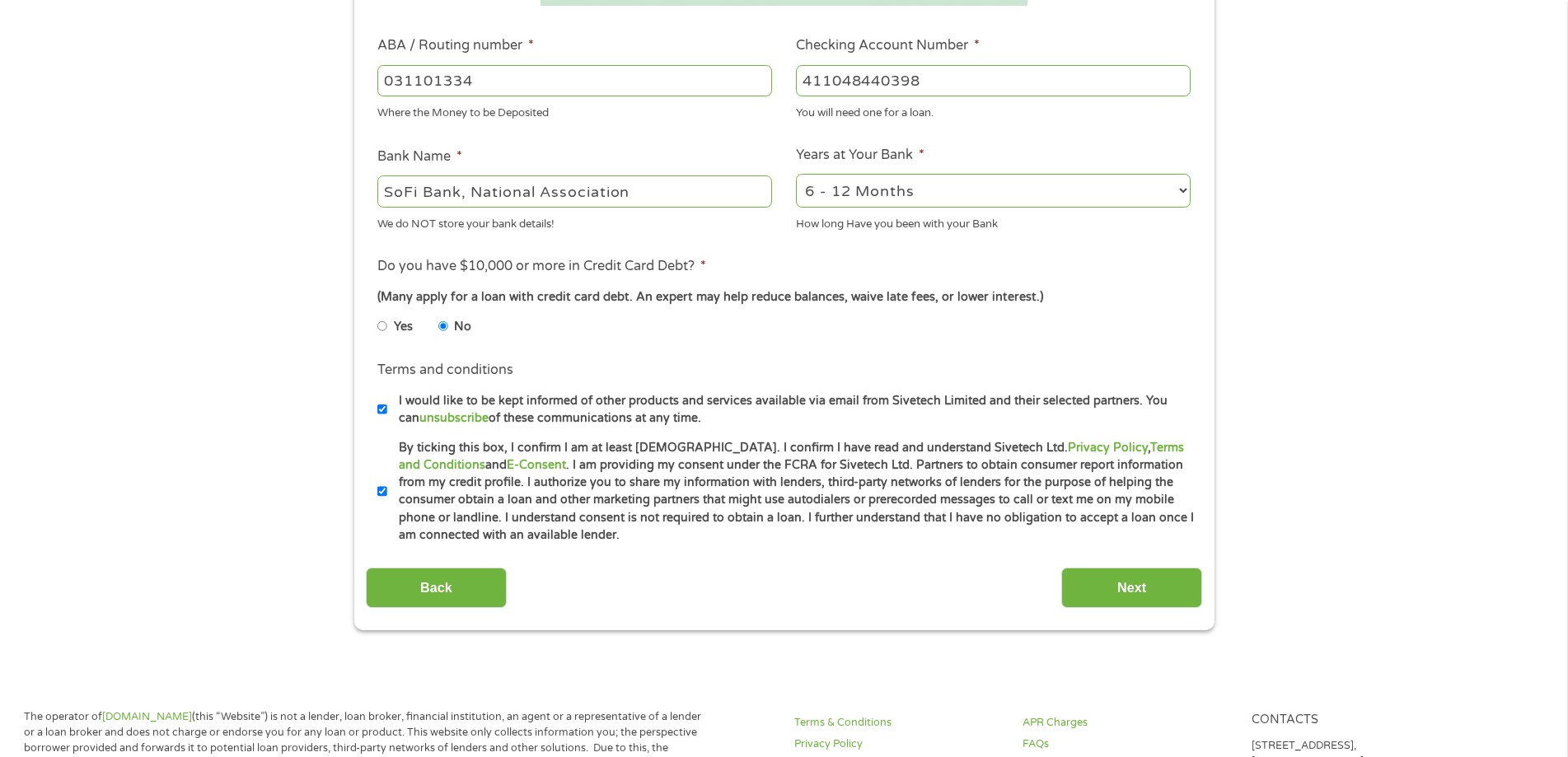
scroll to position [494, 0]
click at [1132, 586] on input "Next" at bounding box center [1131, 587] width 141 height 40
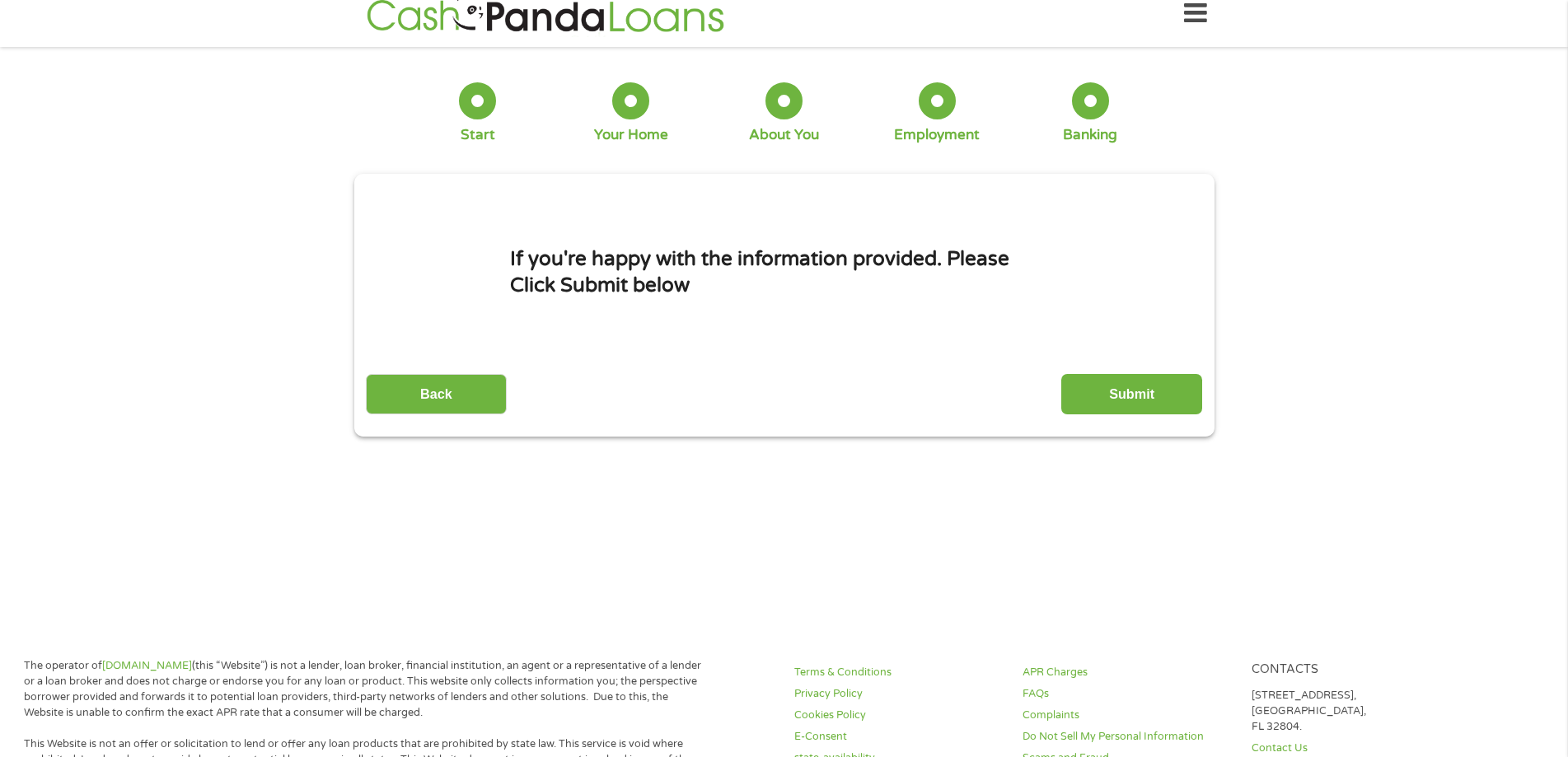
scroll to position [0, 0]
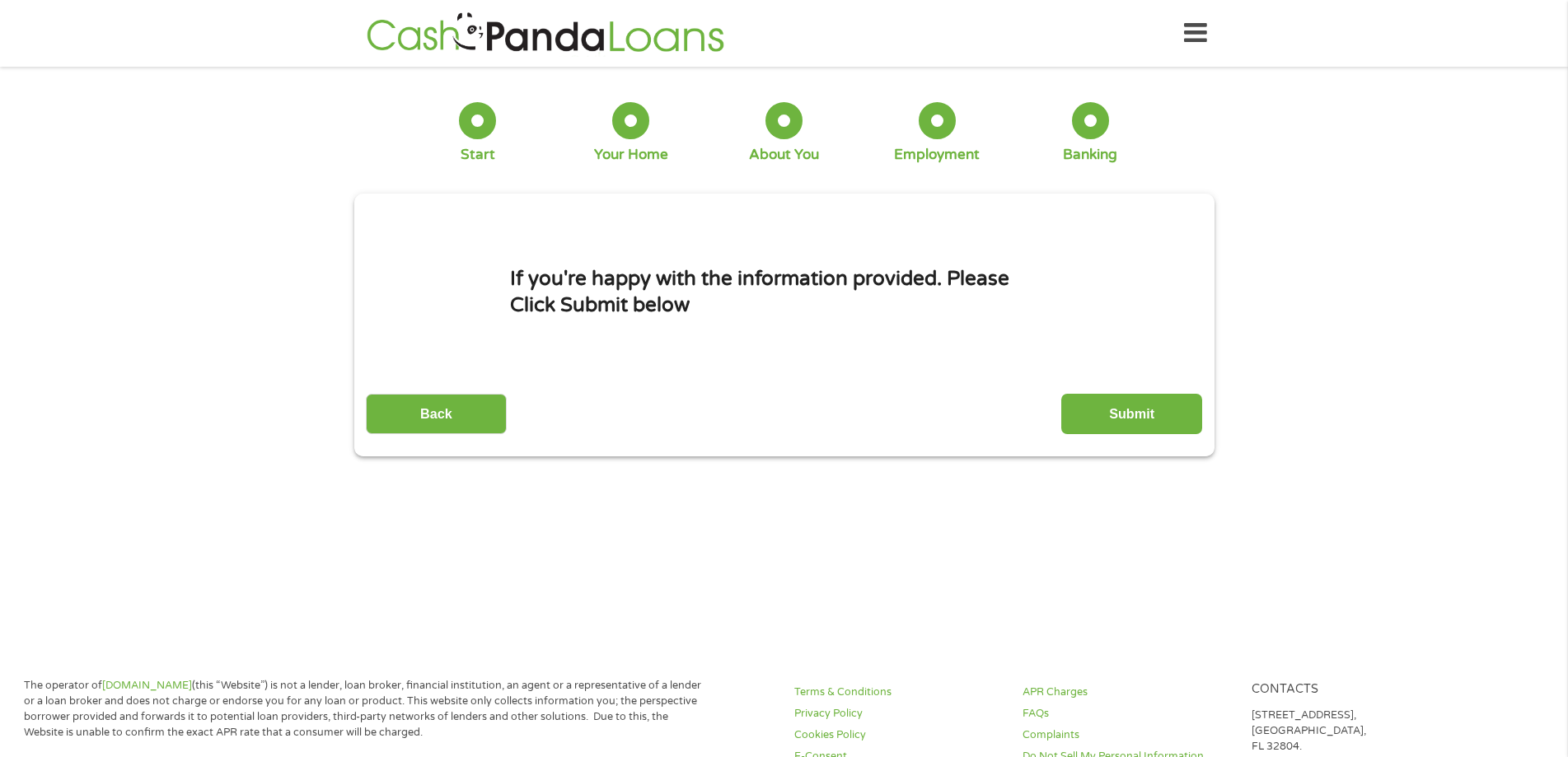
drag, startPoint x: 1129, startPoint y: 414, endPoint x: 1151, endPoint y: 393, distance: 30.4
click at [1129, 412] on input "Submit" at bounding box center [1131, 413] width 141 height 40
